Goal: Information Seeking & Learning: Learn about a topic

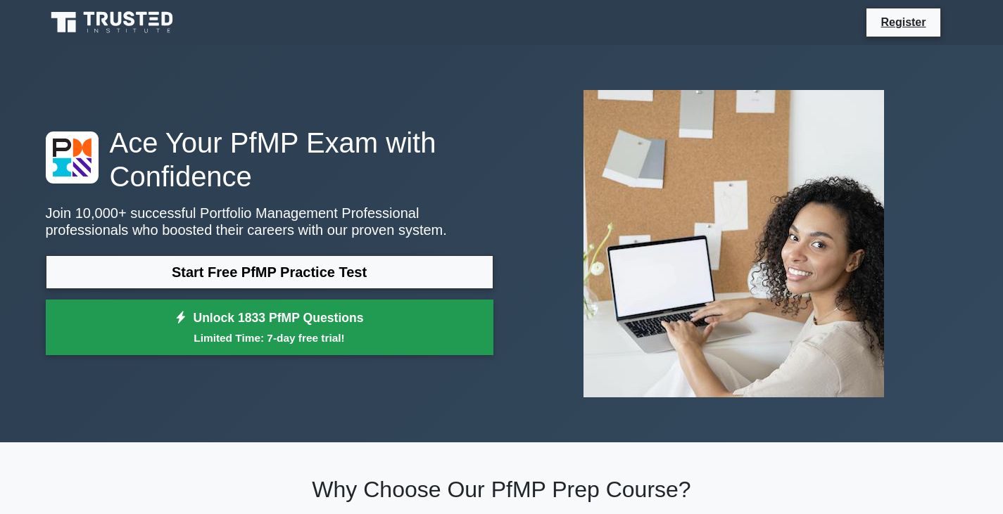
click at [331, 325] on link "Unlock 1833 PfMP Questions Limited Time: 7-day free trial!" at bounding box center [269, 328] width 447 height 56
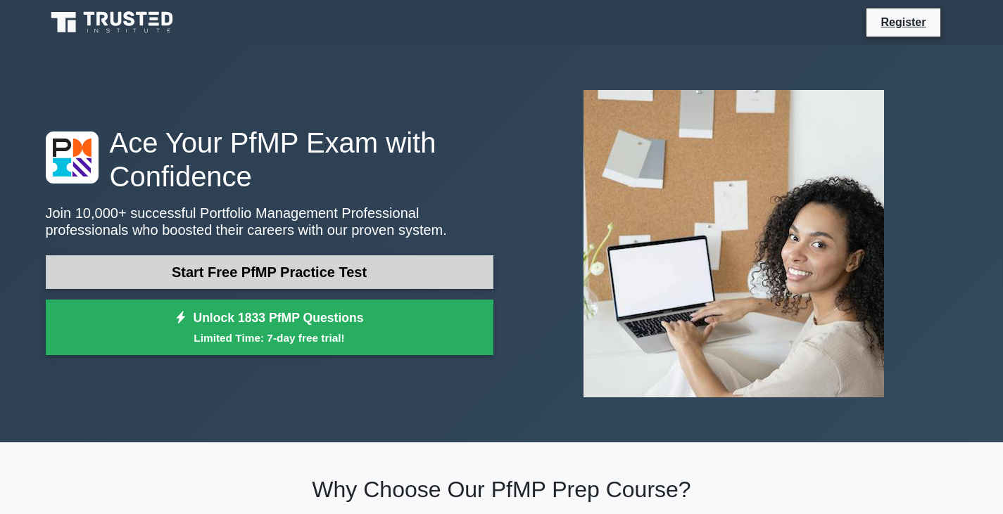
click at [240, 274] on link "Start Free PfMP Practice Test" at bounding box center [269, 272] width 447 height 34
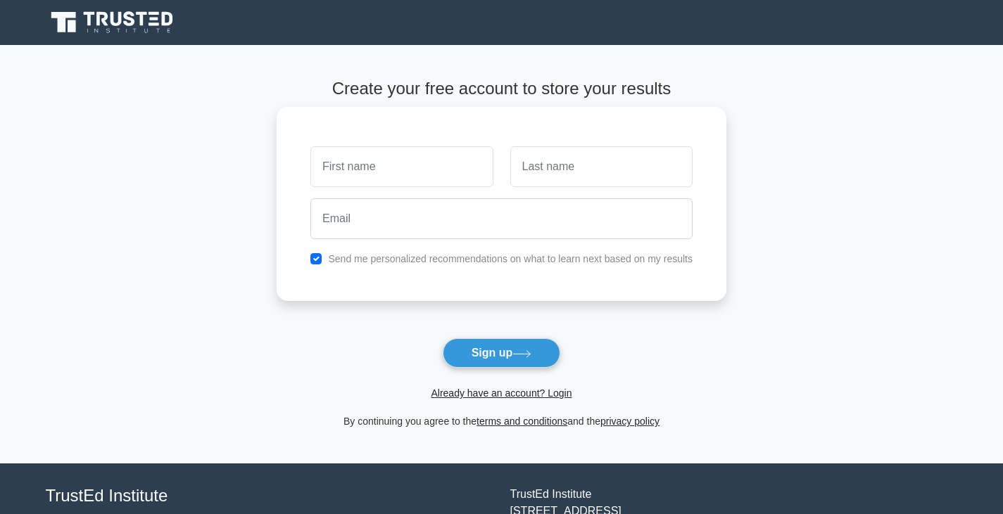
click at [376, 168] on input "text" at bounding box center [401, 166] width 182 height 41
type input "pramod"
click at [601, 158] on input "text" at bounding box center [601, 166] width 182 height 41
type input "kumar"
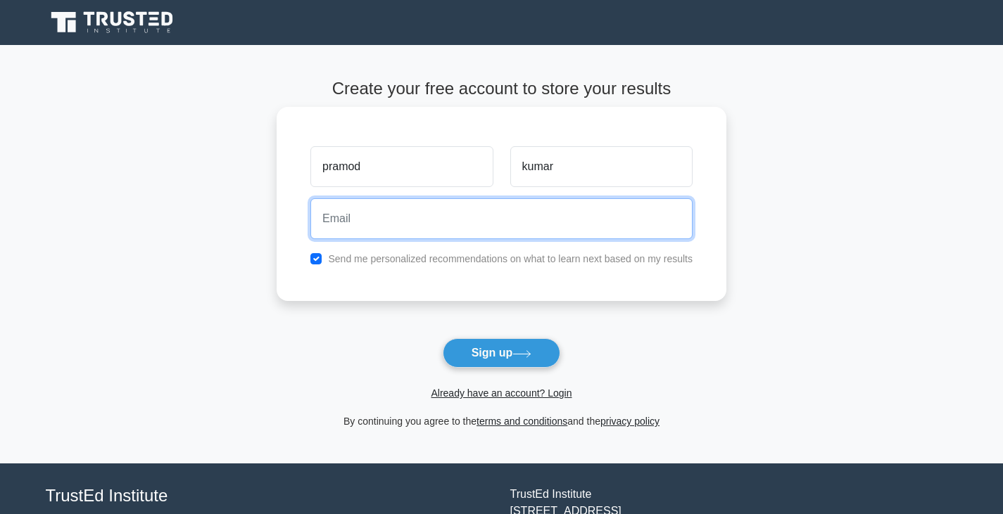
click at [502, 211] on input "email" at bounding box center [501, 218] width 382 height 41
type input "pramod383222@gmail.com"
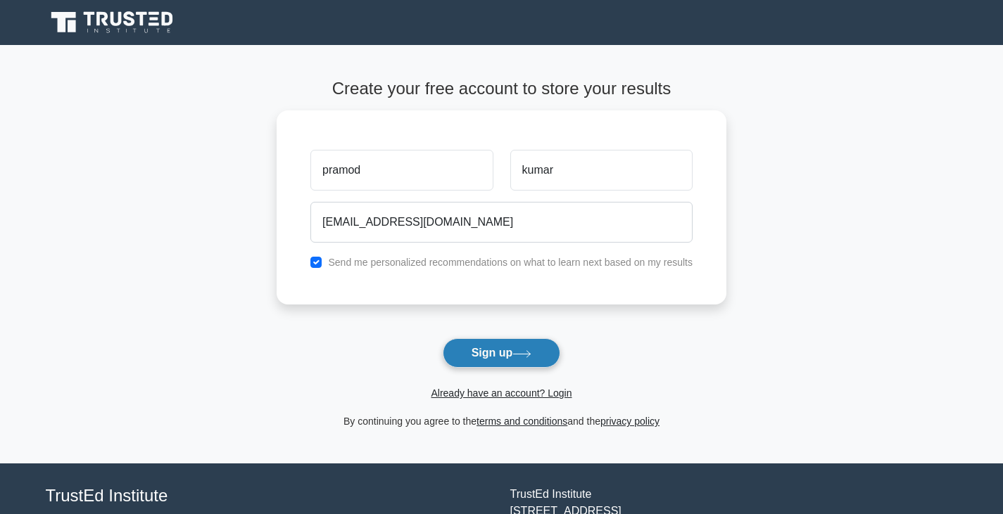
click at [491, 349] on button "Sign up" at bounding box center [502, 353] width 118 height 30
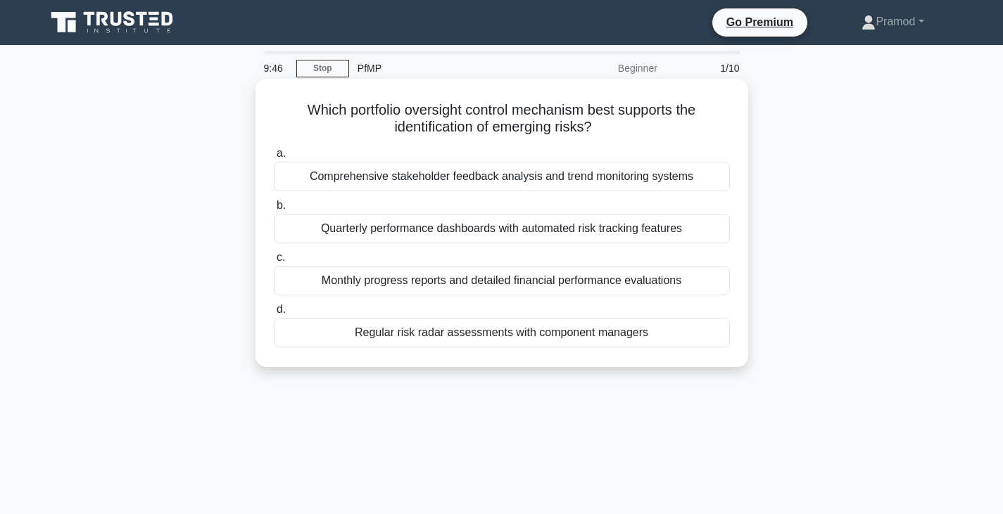
click at [451, 332] on div "Regular risk radar assessments with component managers" at bounding box center [502, 333] width 456 height 30
click at [274, 315] on input "d. Regular risk radar assessments with component managers" at bounding box center [274, 309] width 0 height 9
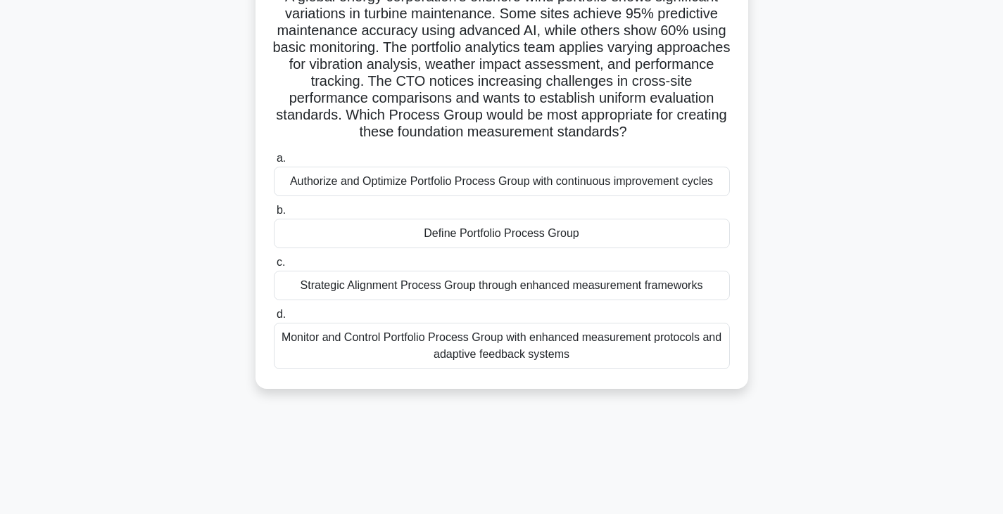
scroll to position [141, 0]
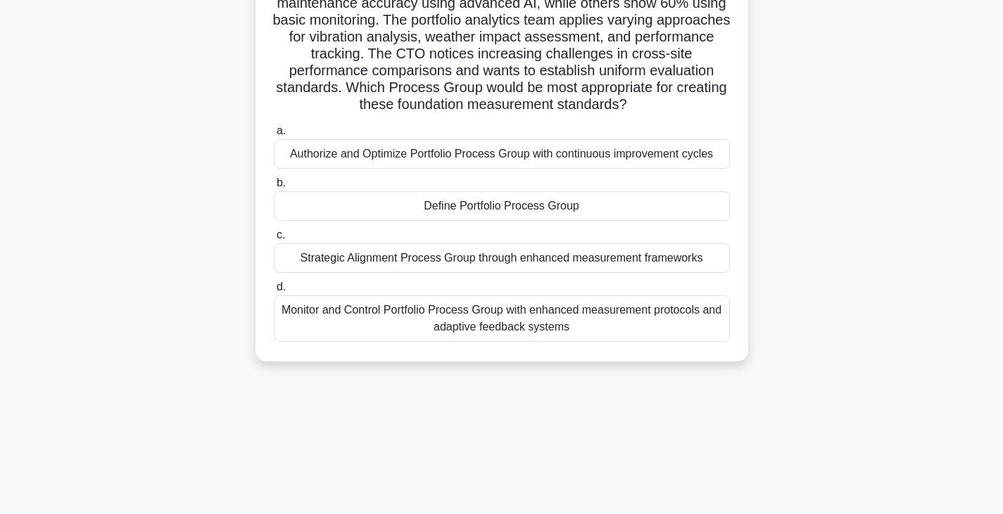
click at [419, 330] on div "Monitor and Control Portfolio Process Group with enhanced measurement protocols…" at bounding box center [502, 319] width 456 height 46
click at [274, 292] on input "d. Monitor and Control Portfolio Process Group with enhanced measurement protoc…" at bounding box center [274, 287] width 0 height 9
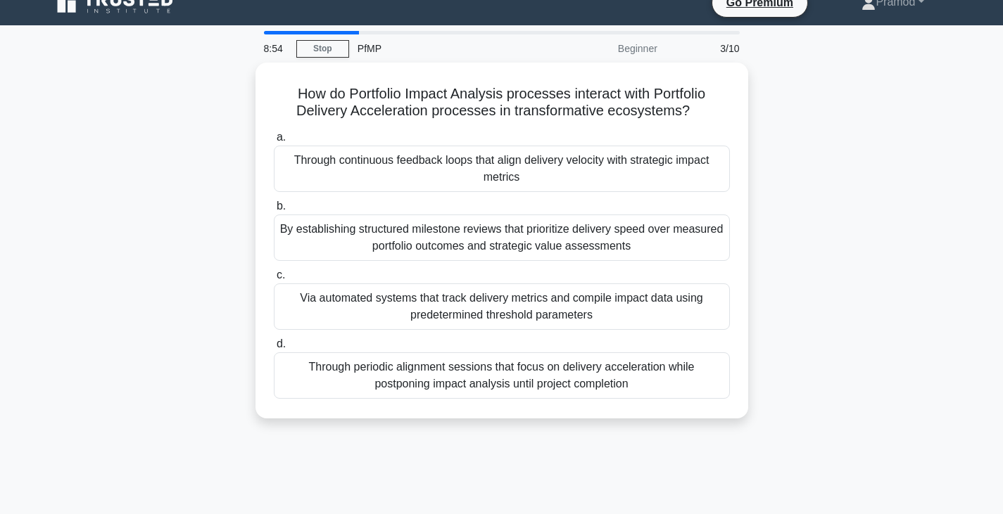
scroll to position [0, 0]
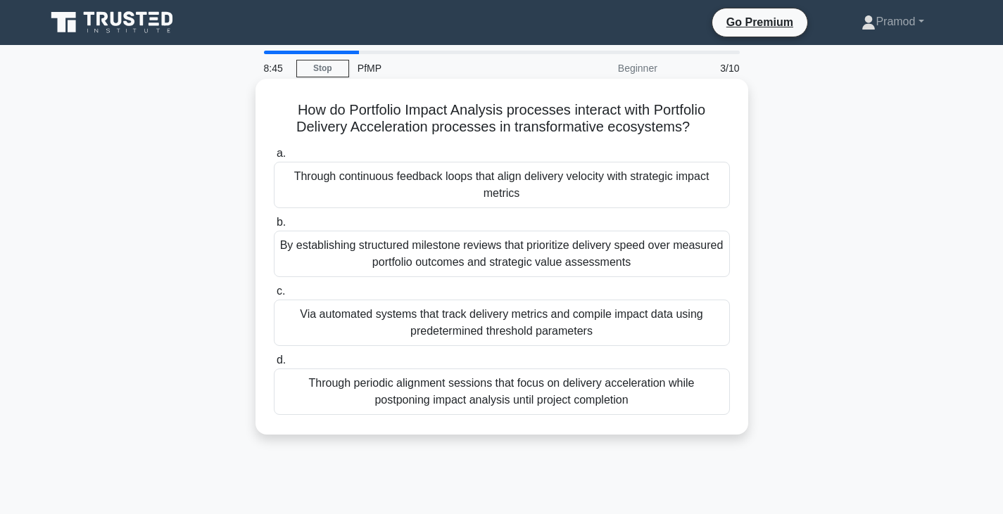
click at [476, 253] on div "By establishing structured milestone reviews that prioritize delivery speed ove…" at bounding box center [502, 254] width 456 height 46
click at [274, 227] on input "b. By establishing structured milestone reviews that prioritize delivery speed …" at bounding box center [274, 222] width 0 height 9
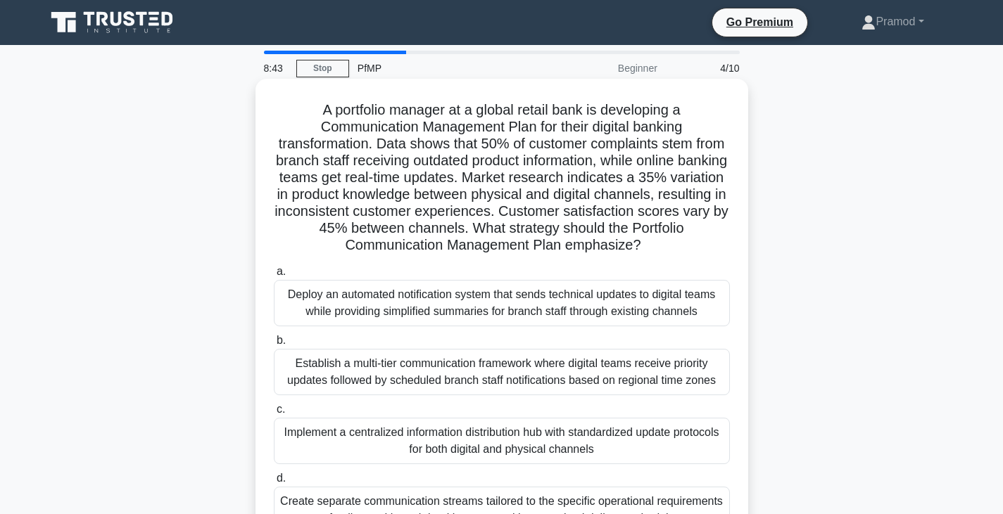
click at [476, 357] on div "Establish a multi-tier communication framework where digital teams receive prio…" at bounding box center [502, 372] width 456 height 46
click at [274, 345] on input "b. Establish a multi-tier communication framework where digital teams receive p…" at bounding box center [274, 340] width 0 height 9
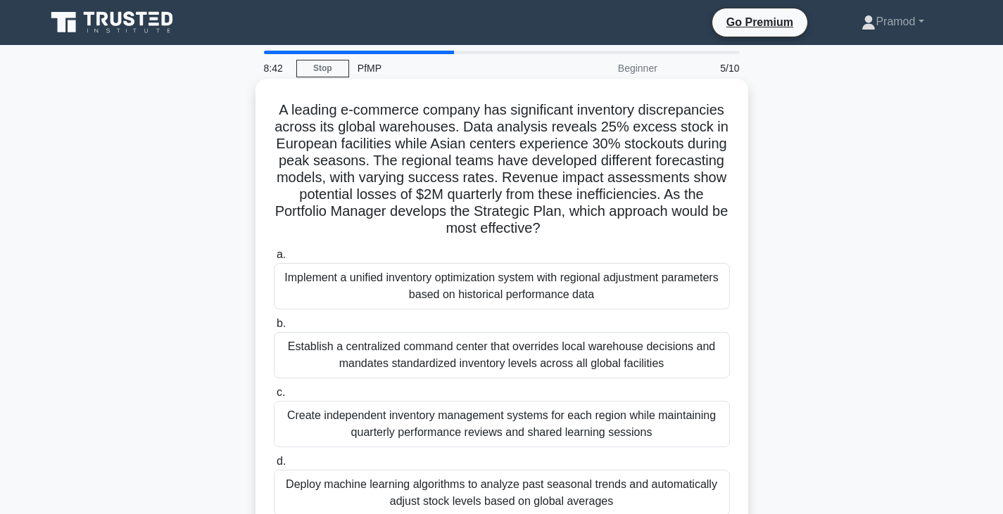
click at [466, 284] on div "Implement a unified inventory optimization system with regional adjustment para…" at bounding box center [502, 286] width 456 height 46
click at [274, 260] on input "a. Implement a unified inventory optimization system with regional adjustment p…" at bounding box center [274, 254] width 0 height 9
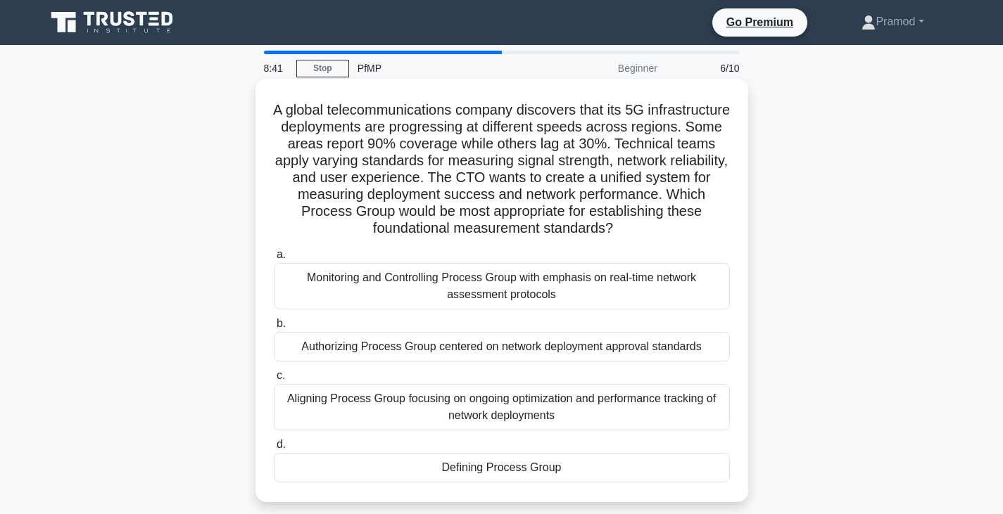
click at [466, 354] on div "Authorizing Process Group centered on network deployment approval standards" at bounding box center [502, 347] width 456 height 30
click at [274, 329] on input "b. Authorizing Process Group centered on network deployment approval standards" at bounding box center [274, 323] width 0 height 9
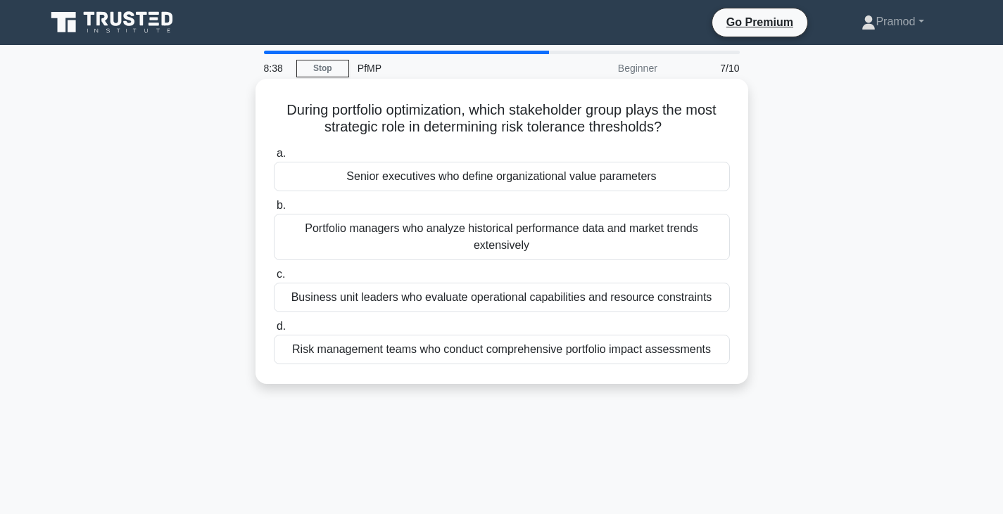
click at [462, 352] on div "Risk management teams who conduct comprehensive portfolio impact assessments" at bounding box center [502, 350] width 456 height 30
click at [274, 331] on input "d. Risk management teams who conduct comprehensive portfolio impact assessments" at bounding box center [274, 326] width 0 height 9
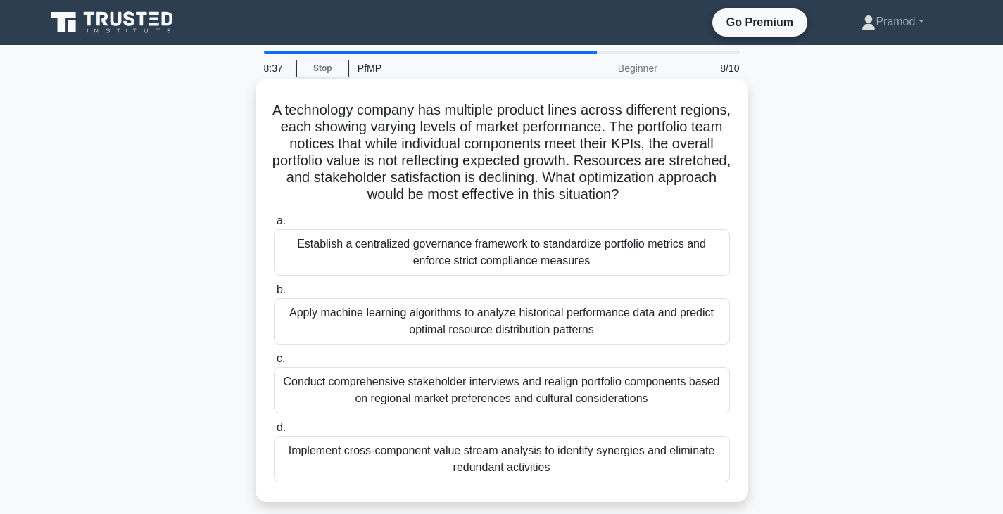
click at [464, 312] on div "Apply machine learning algorithms to analyze historical performance data and pr…" at bounding box center [502, 321] width 456 height 46
click at [274, 295] on input "b. Apply machine learning algorithms to analyze historical performance data and…" at bounding box center [274, 290] width 0 height 9
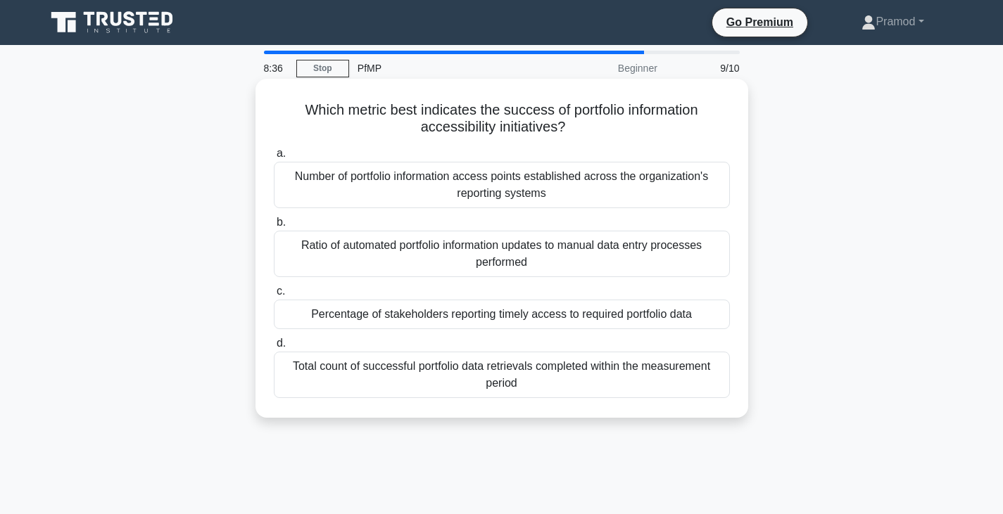
click at [476, 258] on div "Ratio of automated portfolio information updates to manual data entry processes…" at bounding box center [502, 254] width 456 height 46
click at [274, 227] on input "b. Ratio of automated portfolio information updates to manual data entry proces…" at bounding box center [274, 222] width 0 height 9
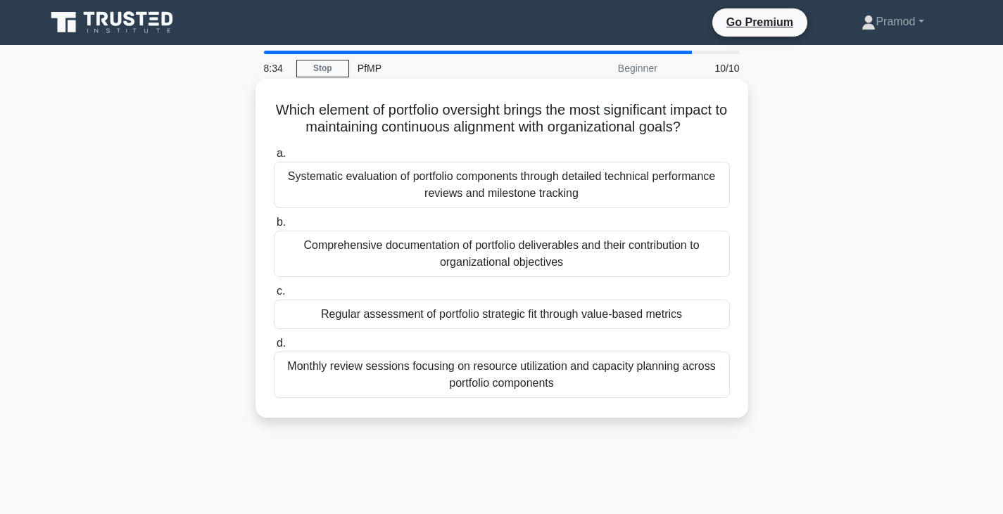
click at [521, 185] on div "Systematic evaluation of portfolio components through detailed technical perfor…" at bounding box center [502, 185] width 456 height 46
click at [274, 158] on input "a. Systematic evaluation of portfolio components through detailed technical per…" at bounding box center [274, 153] width 0 height 9
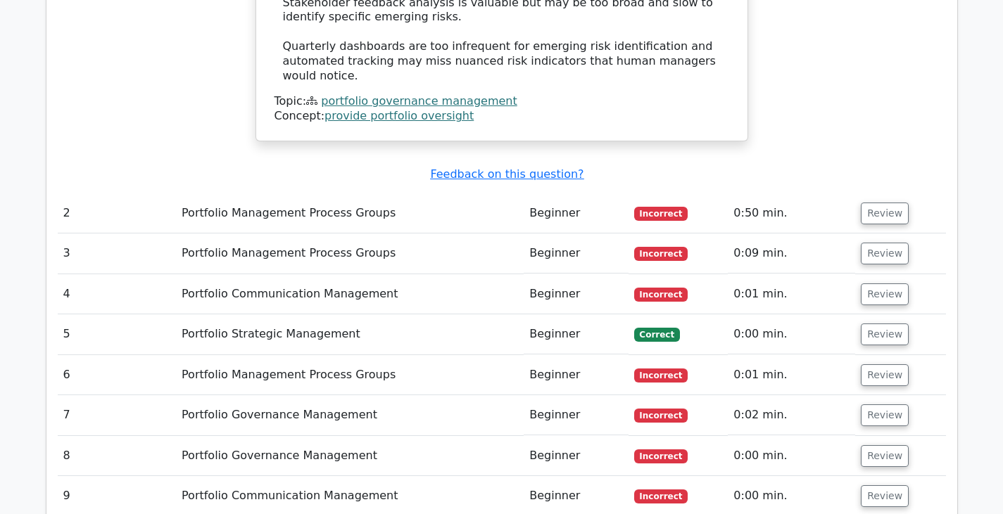
scroll to position [1126, 0]
